Goal: Information Seeking & Learning: Learn about a topic

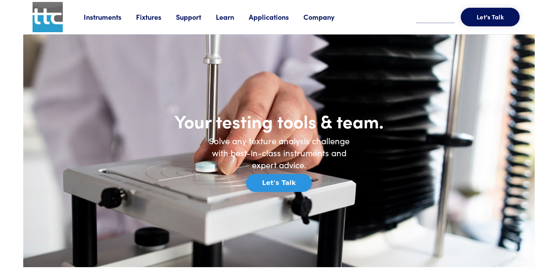
click at [232, 22] on link "Learn" at bounding box center [232, 17] width 33 height 10
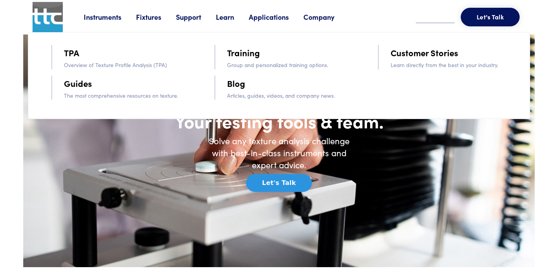
click at [238, 86] on link "Blog" at bounding box center [236, 83] width 18 height 14
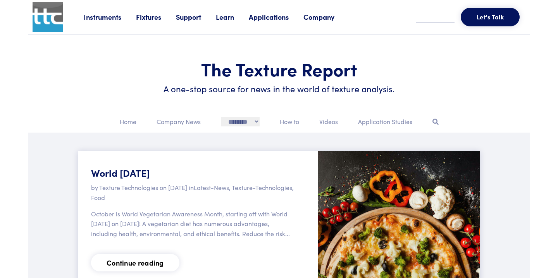
scroll to position [51, 0]
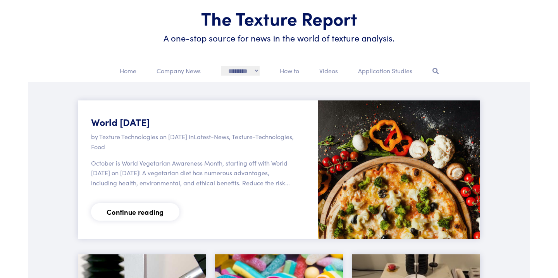
click at [142, 220] on link "Continue reading" at bounding box center [135, 211] width 88 height 17
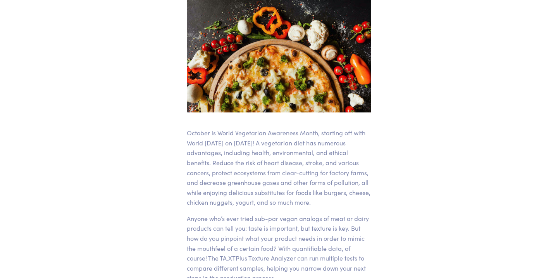
scroll to position [155, 0]
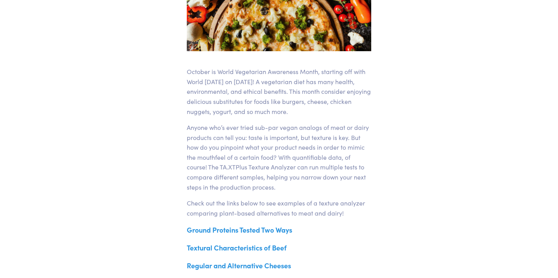
scroll to position [232, 0]
